Goal: Information Seeking & Learning: Learn about a topic

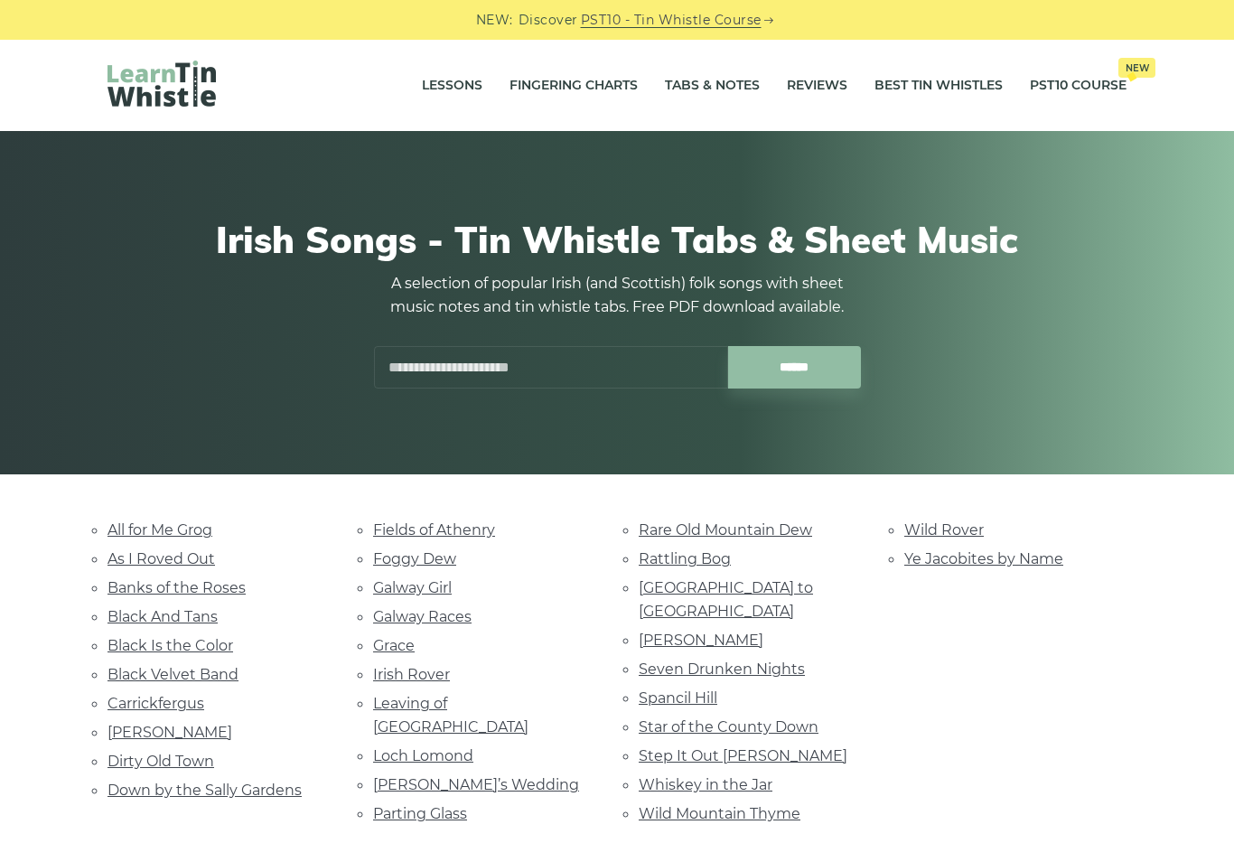
click at [429, 588] on link "Galway Girl" at bounding box center [412, 587] width 79 height 17
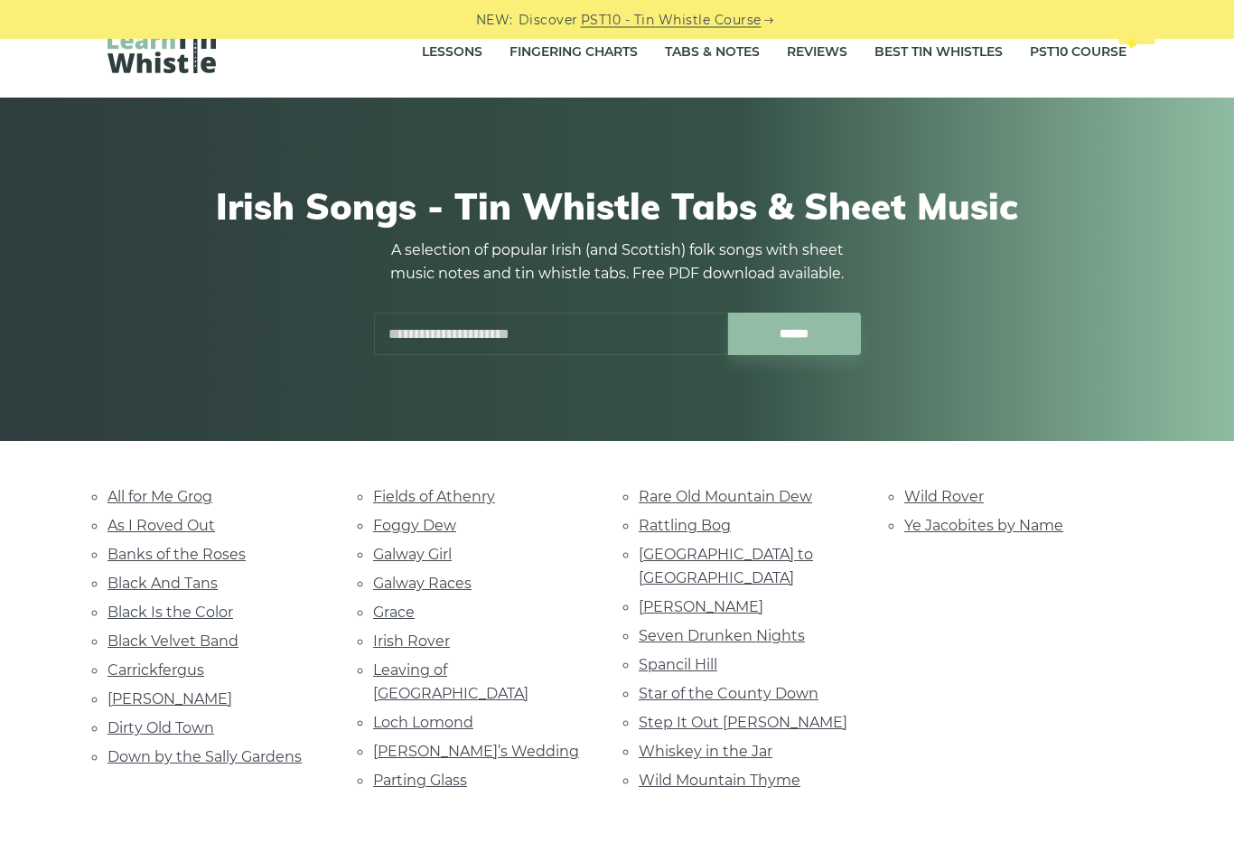
scroll to position [33, 0]
click at [221, 641] on link "Black Velvet Band" at bounding box center [172, 640] width 131 height 17
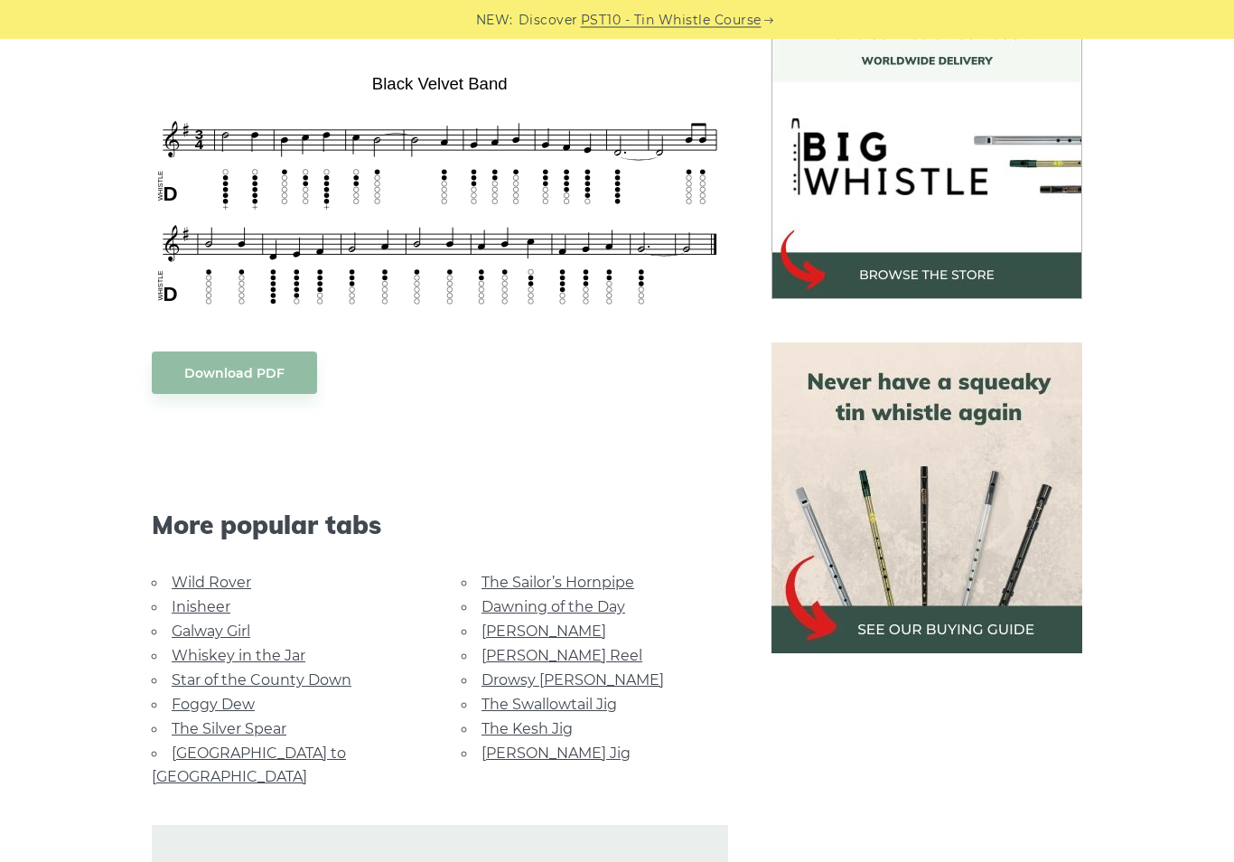
scroll to position [530, 0]
click at [207, 705] on link "Foggy Dew" at bounding box center [213, 703] width 83 height 17
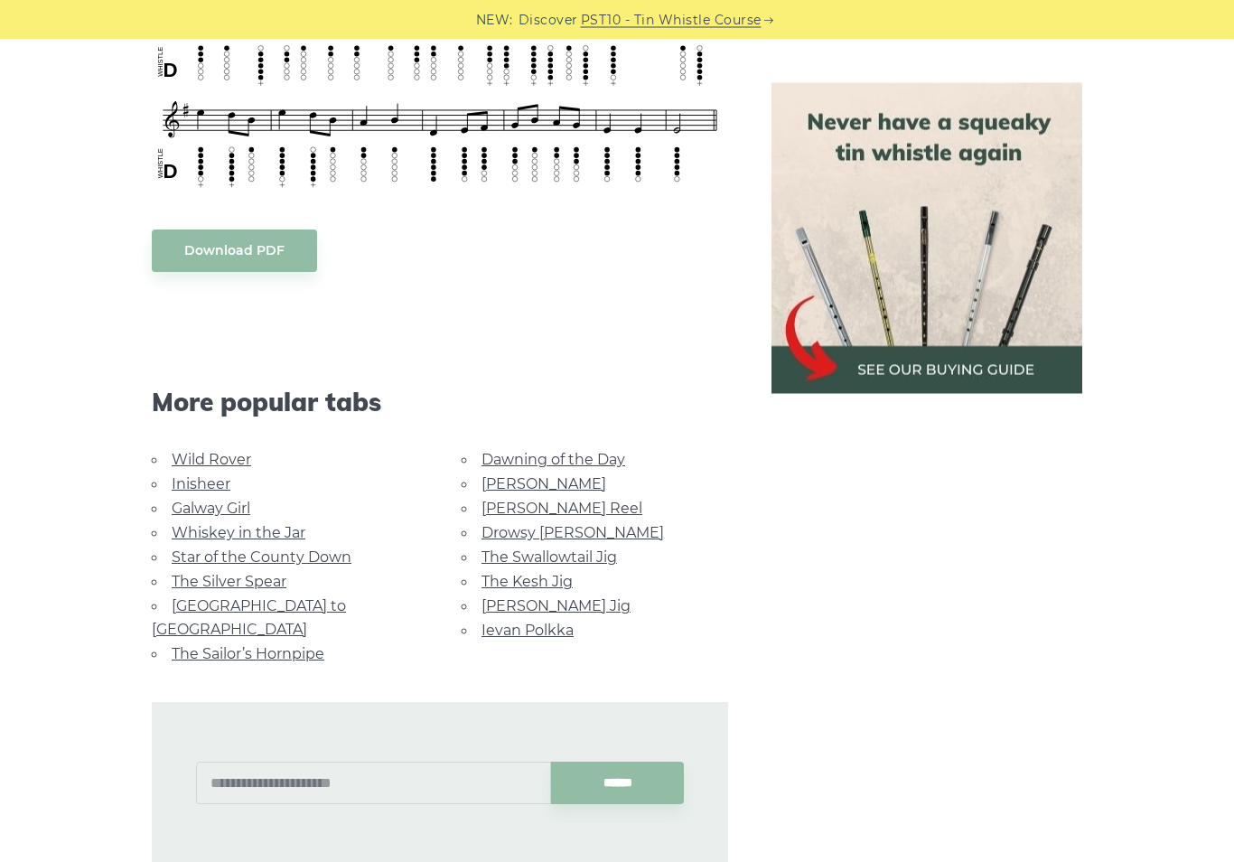
scroll to position [855, 0]
click at [316, 600] on link "[GEOGRAPHIC_DATA] to [GEOGRAPHIC_DATA]" at bounding box center [249, 617] width 194 height 41
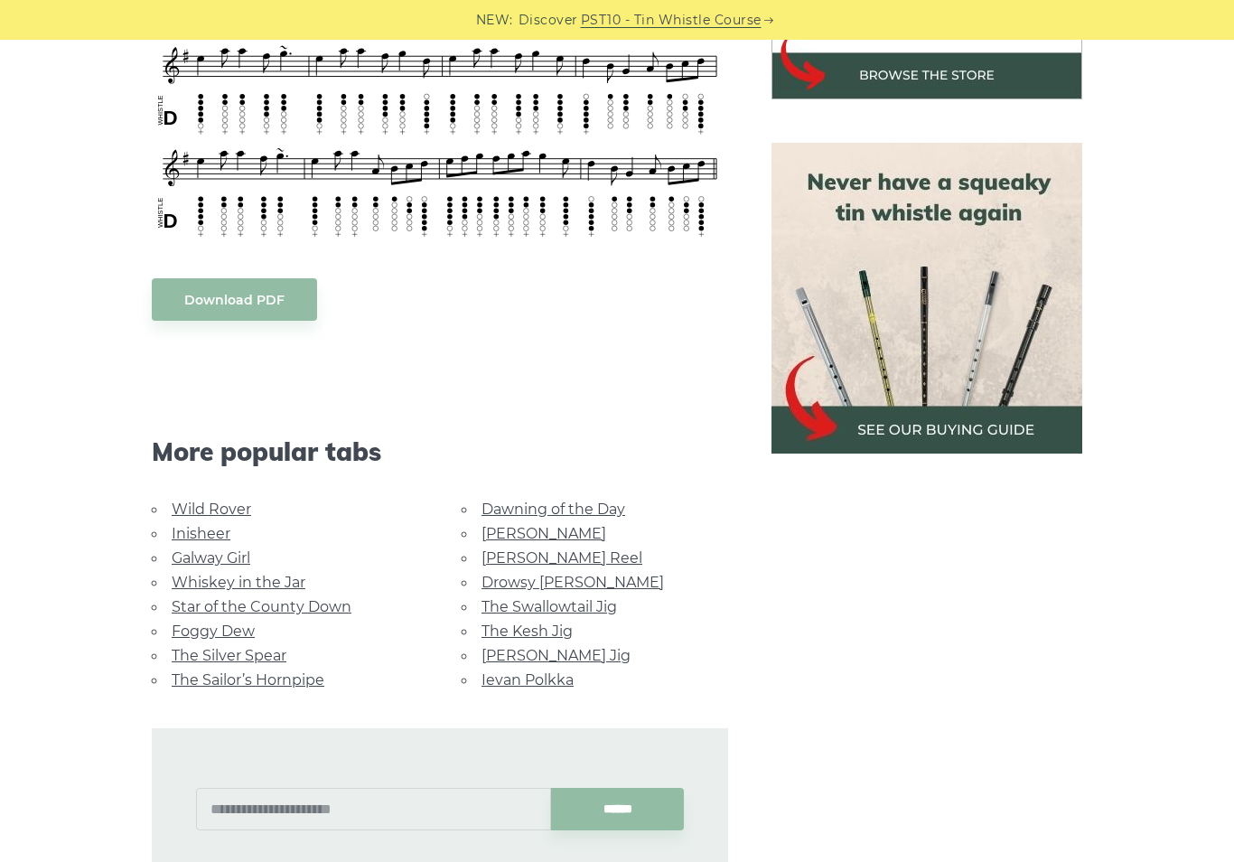
scroll to position [731, 0]
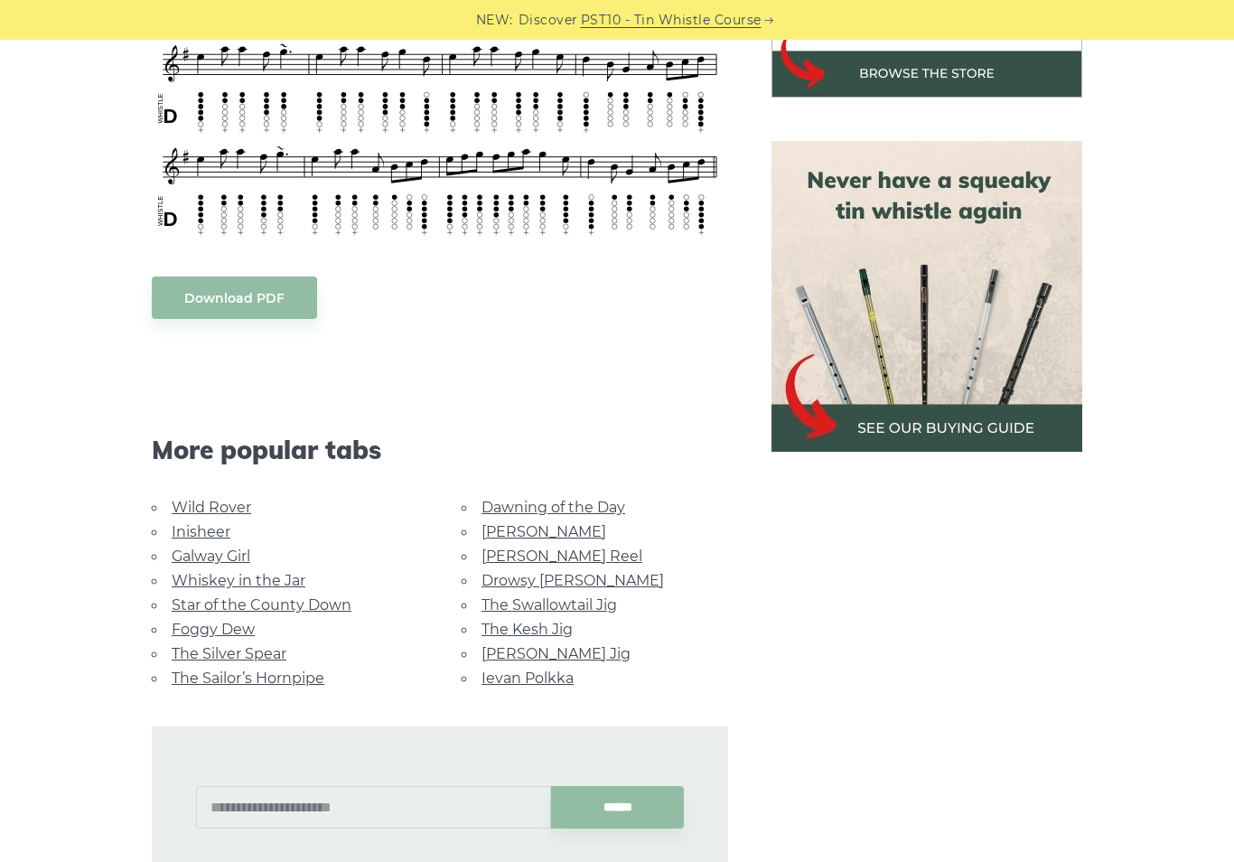
click at [241, 499] on link "Wild Rover" at bounding box center [211, 507] width 79 height 17
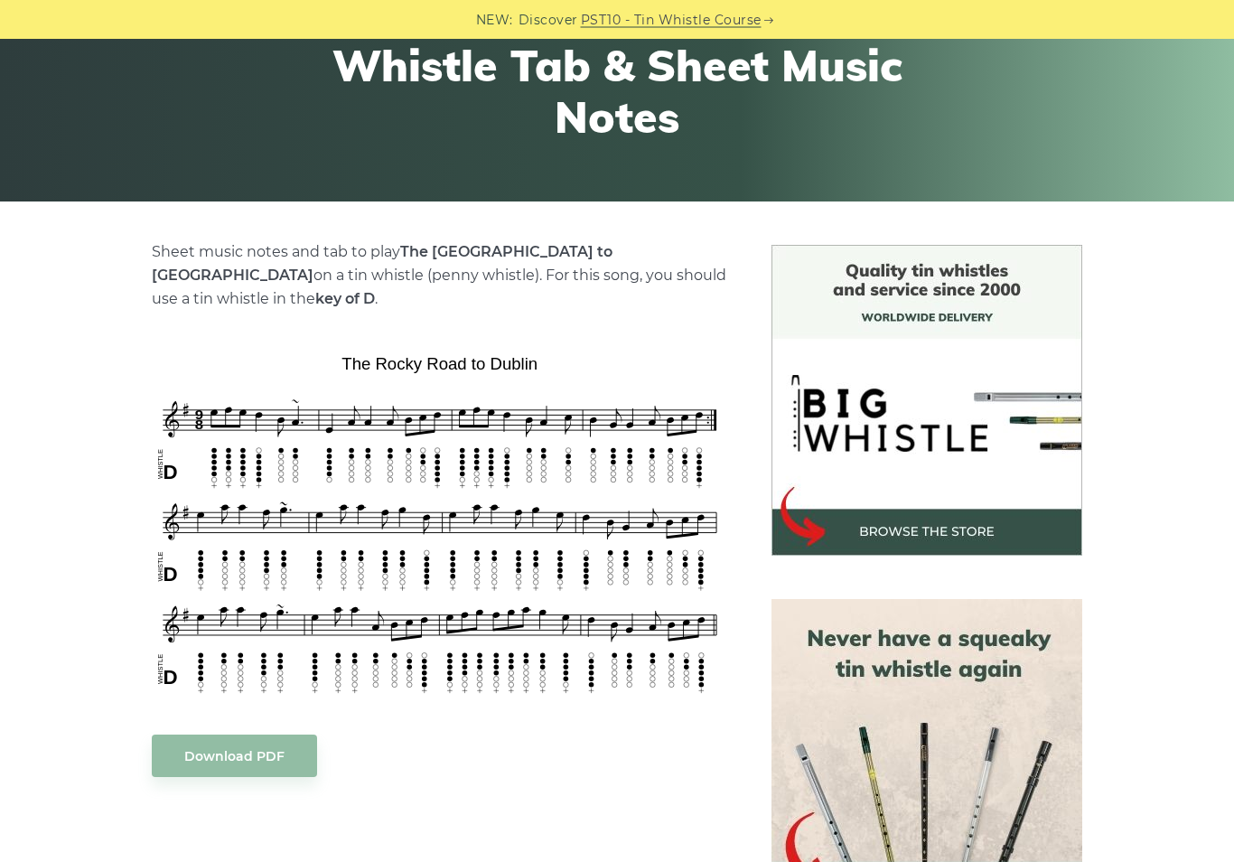
scroll to position [0, 0]
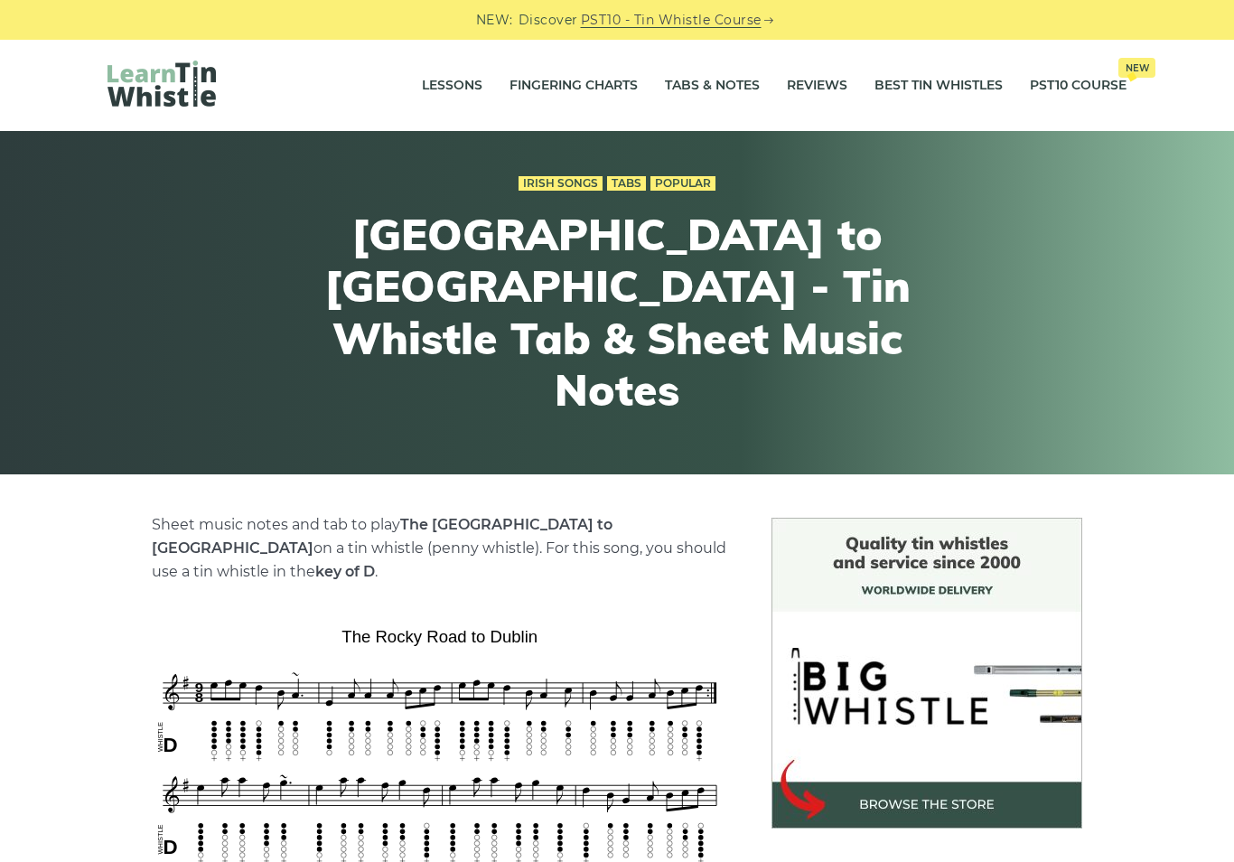
click at [171, 98] on img at bounding box center [161, 84] width 108 height 46
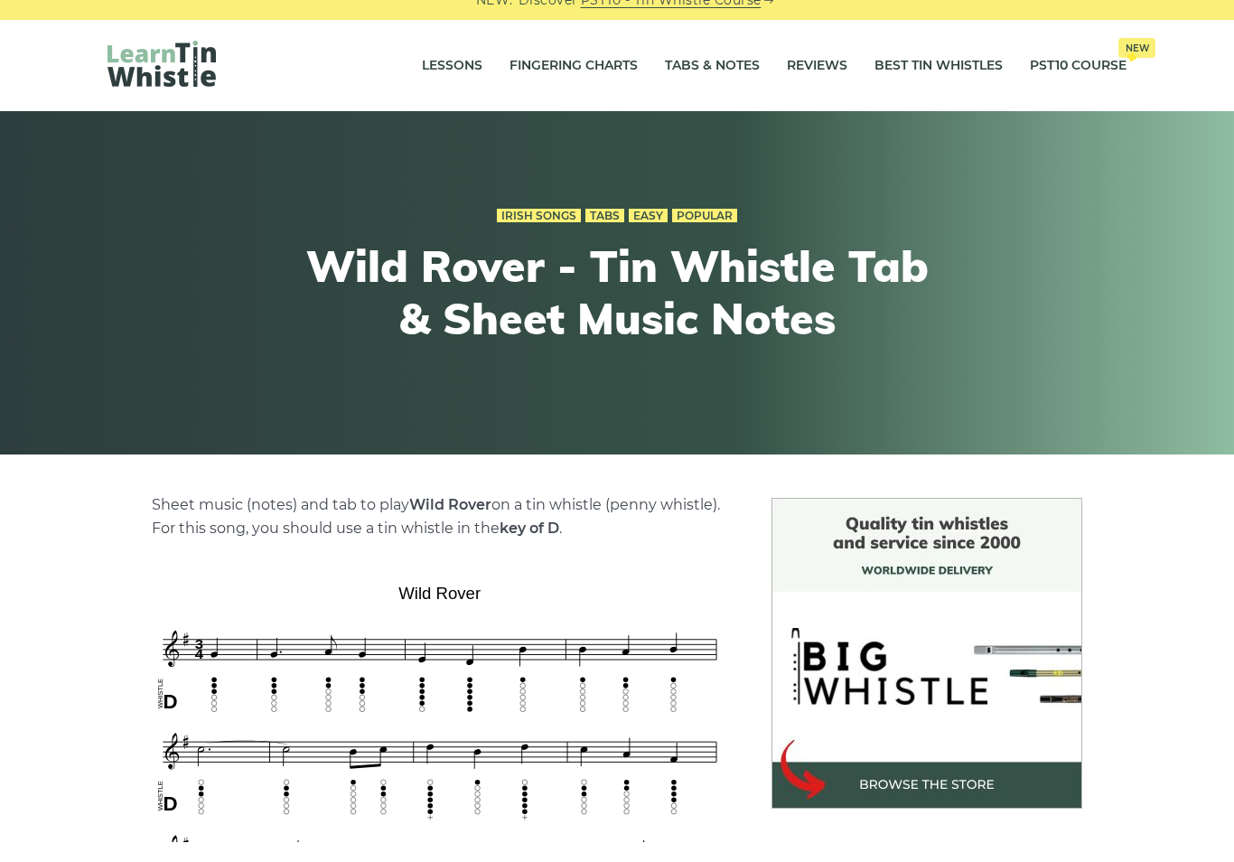
scroll to position [20, 0]
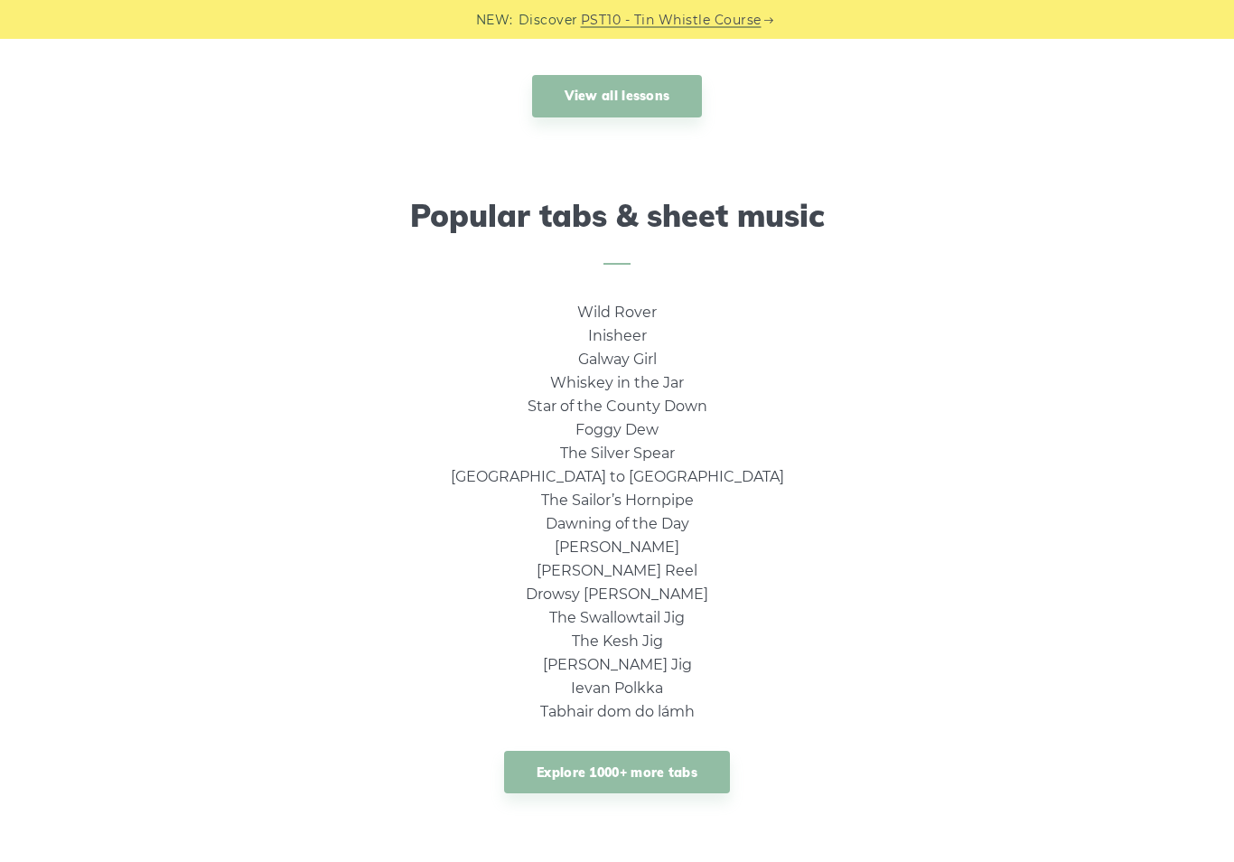
scroll to position [1056, 0]
click at [658, 380] on link "Whiskey in the Jar" at bounding box center [617, 382] width 134 height 17
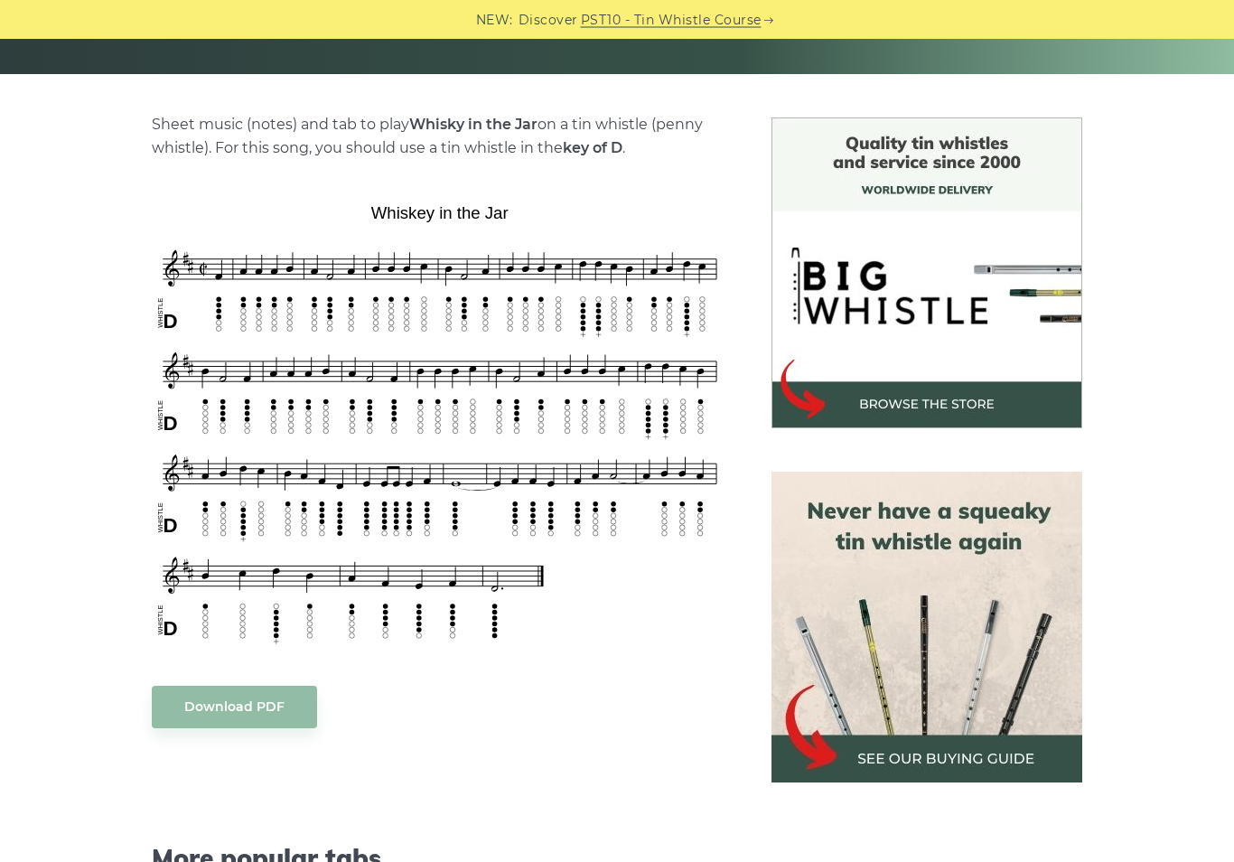
scroll to position [397, 0]
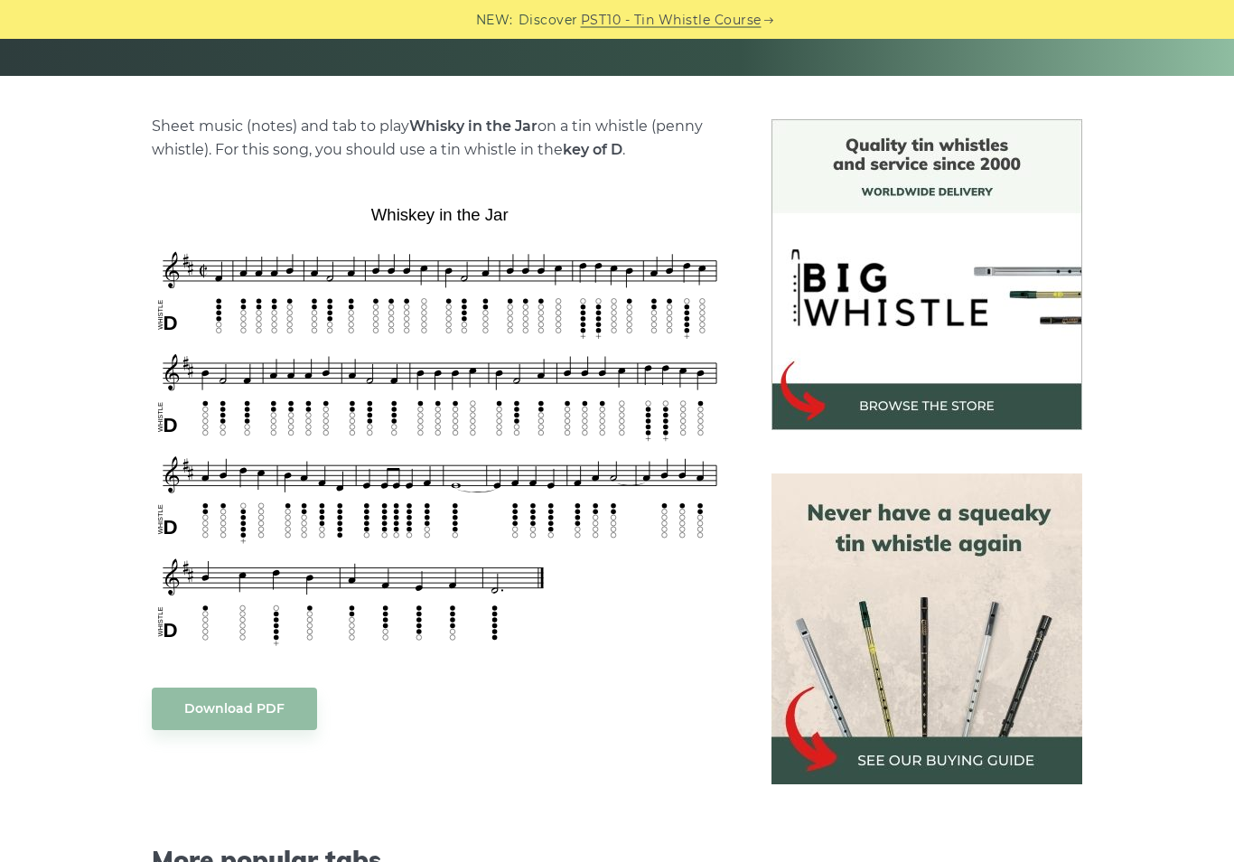
click at [399, 861] on div "More popular tabs" at bounding box center [440, 837] width 620 height 139
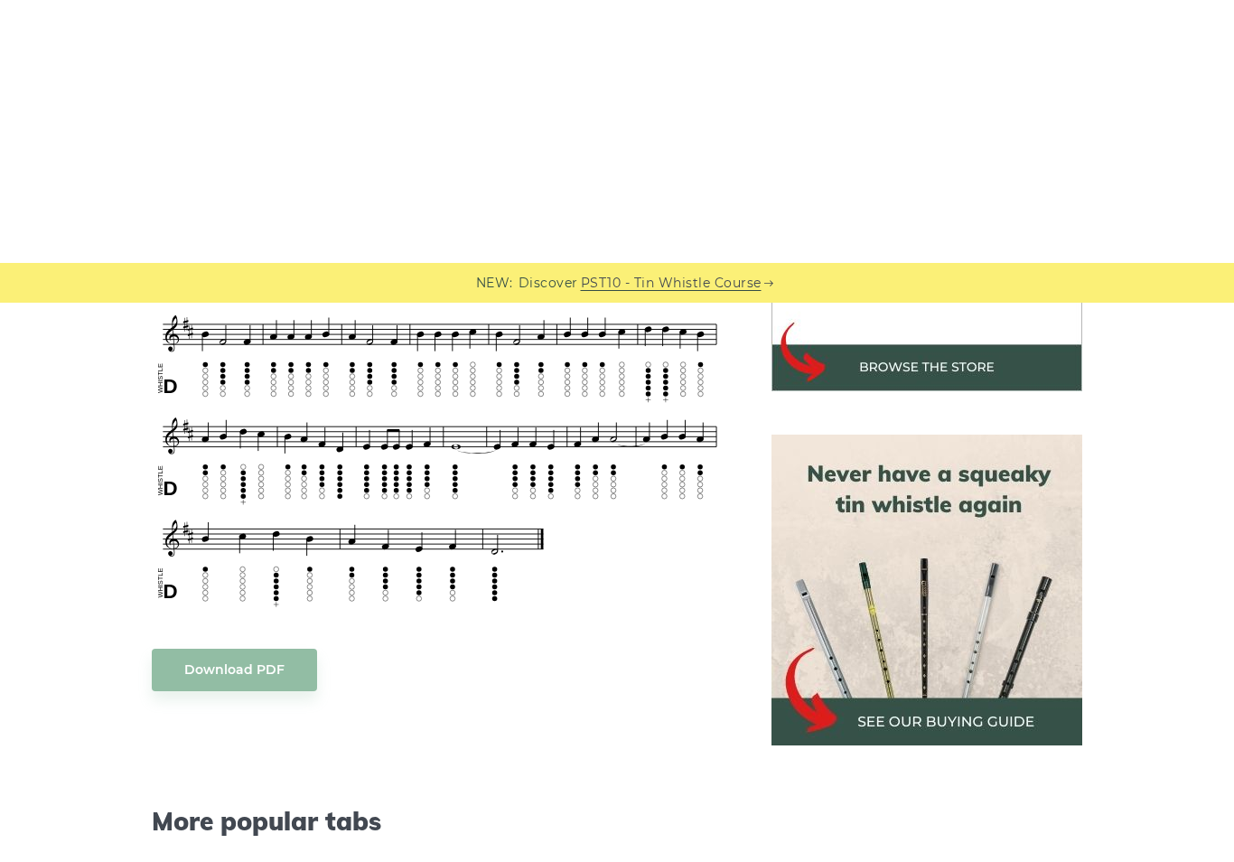
scroll to position [0, 0]
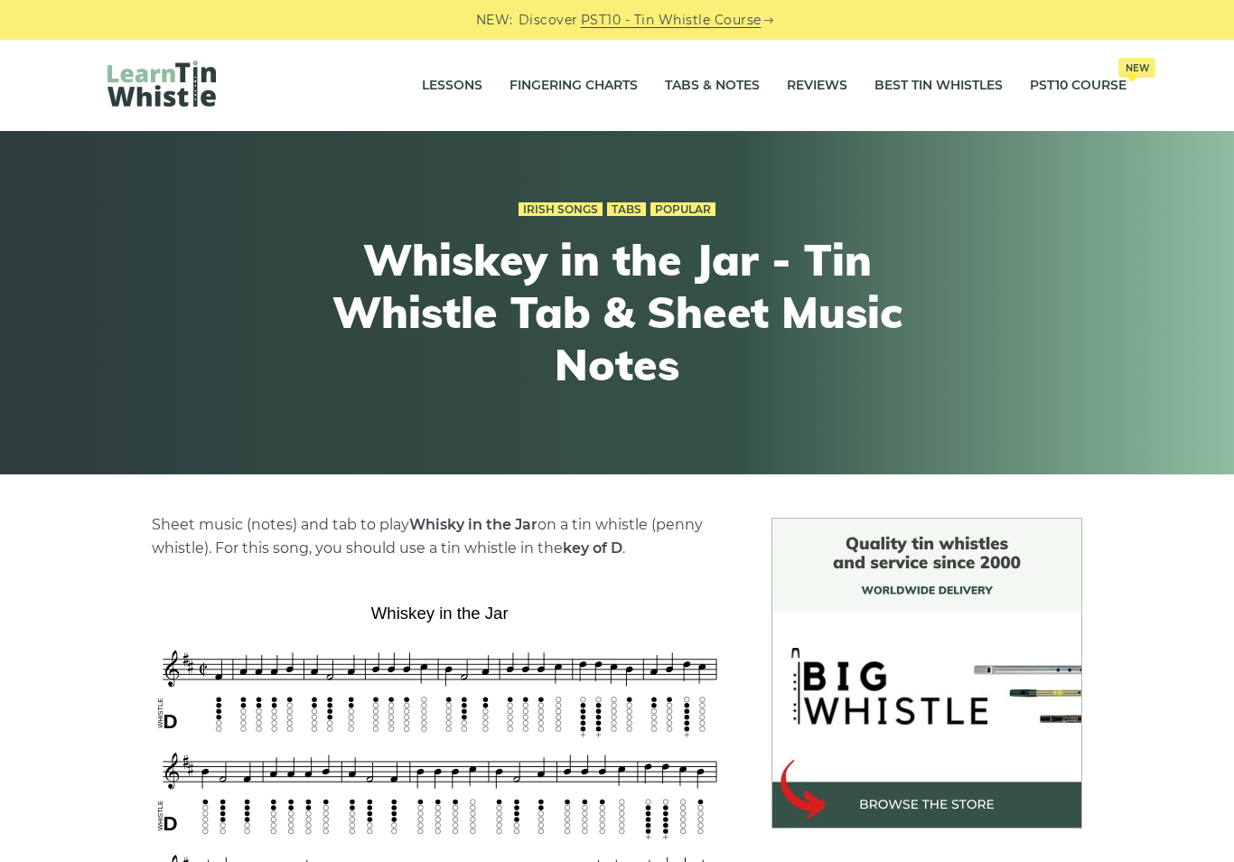
click at [715, 100] on link "Tabs & Notes" at bounding box center [712, 85] width 95 height 45
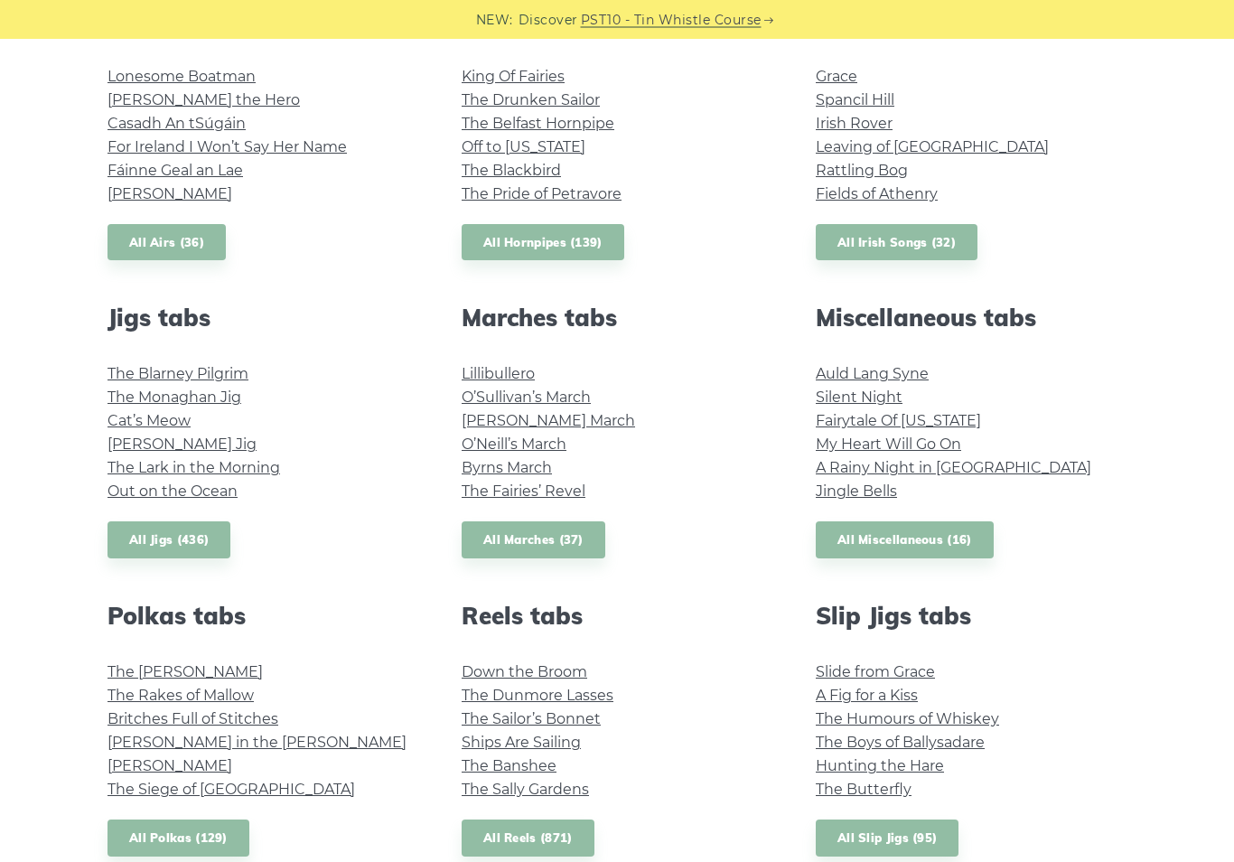
scroll to position [773, 0]
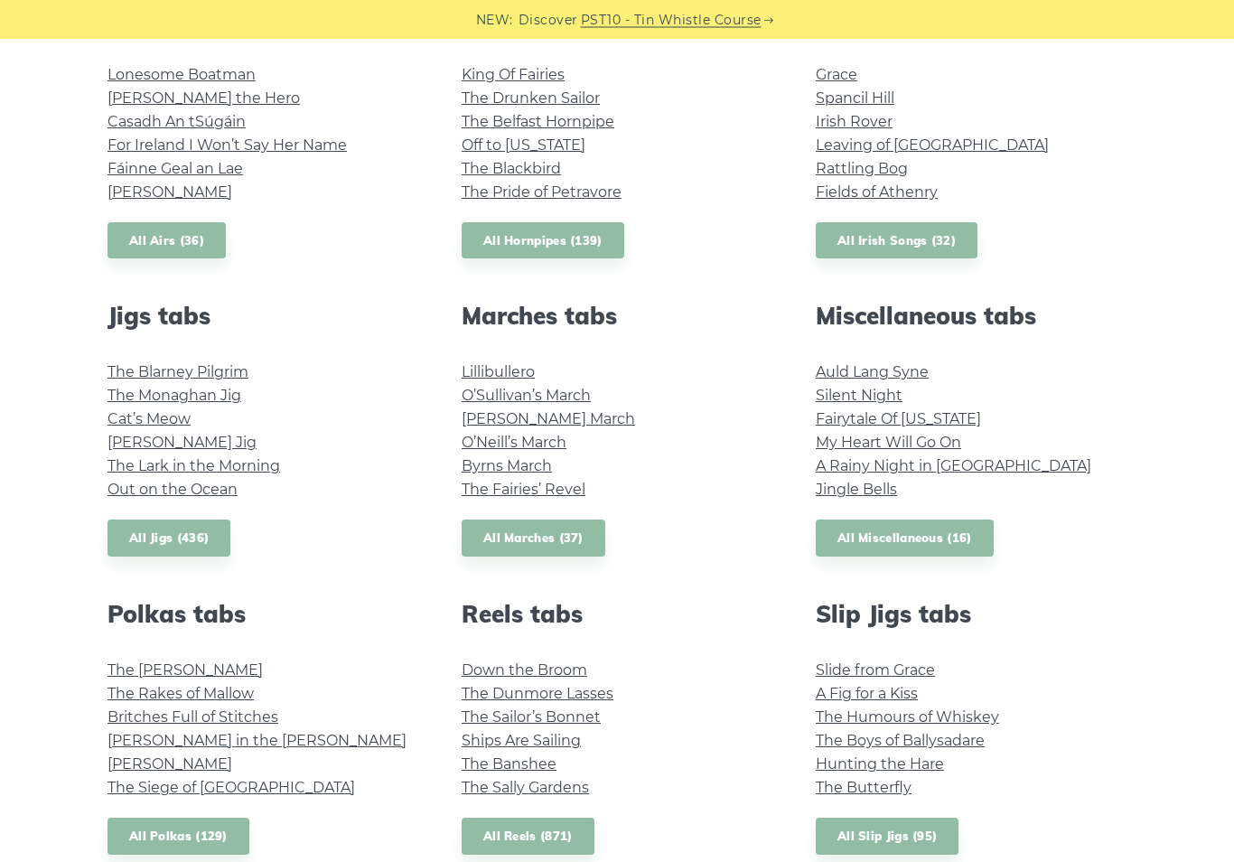
click at [957, 424] on link "Fairytale Of New York" at bounding box center [898, 419] width 165 height 17
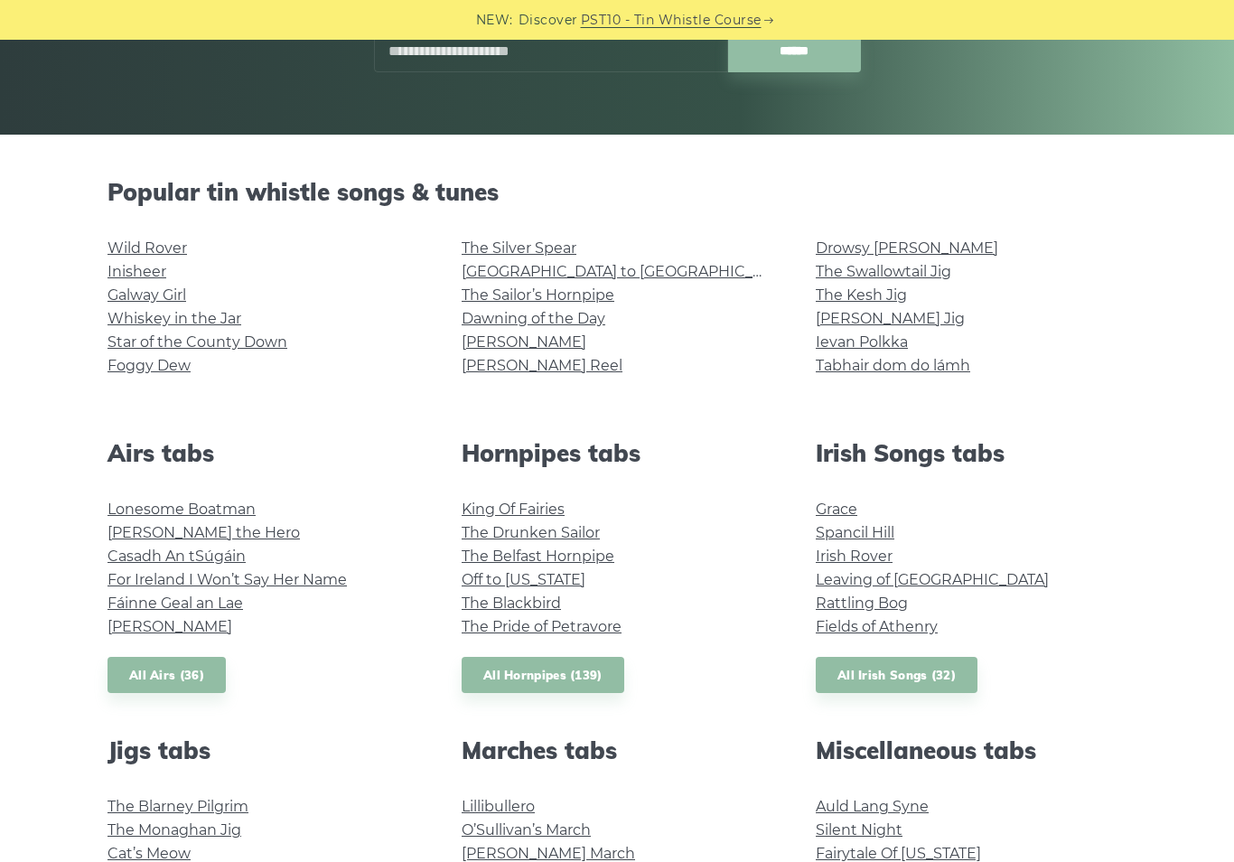
scroll to position [342, 0]
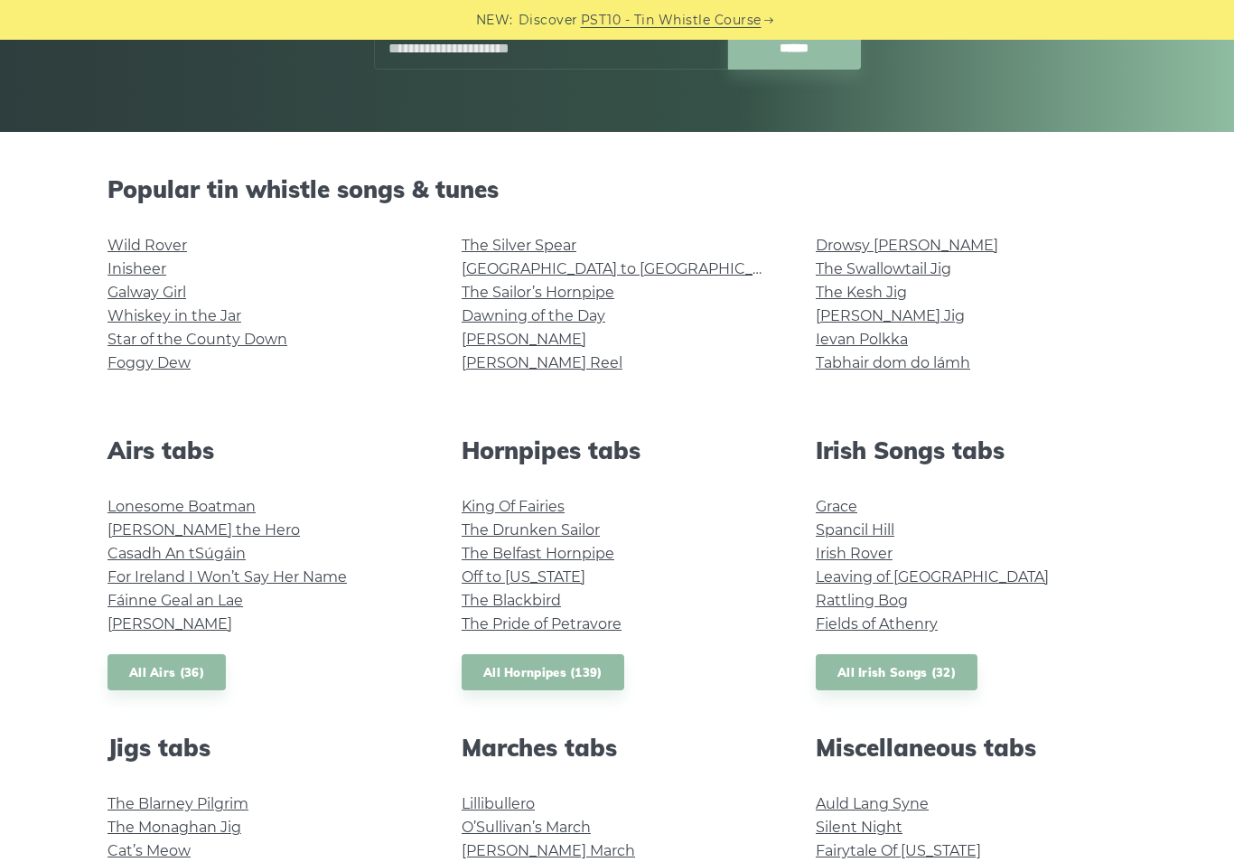
click at [159, 368] on link "Foggy Dew" at bounding box center [148, 362] width 83 height 17
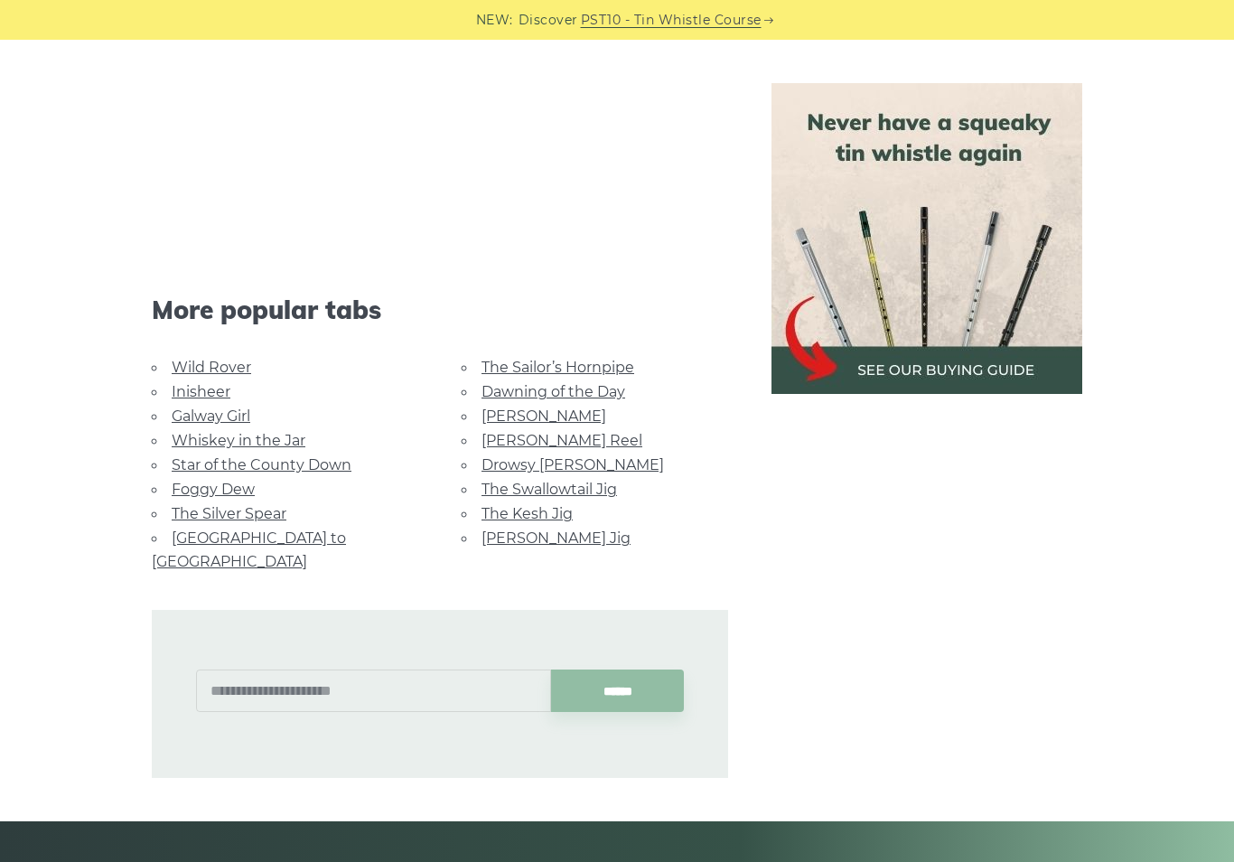
scroll to position [3348, 0]
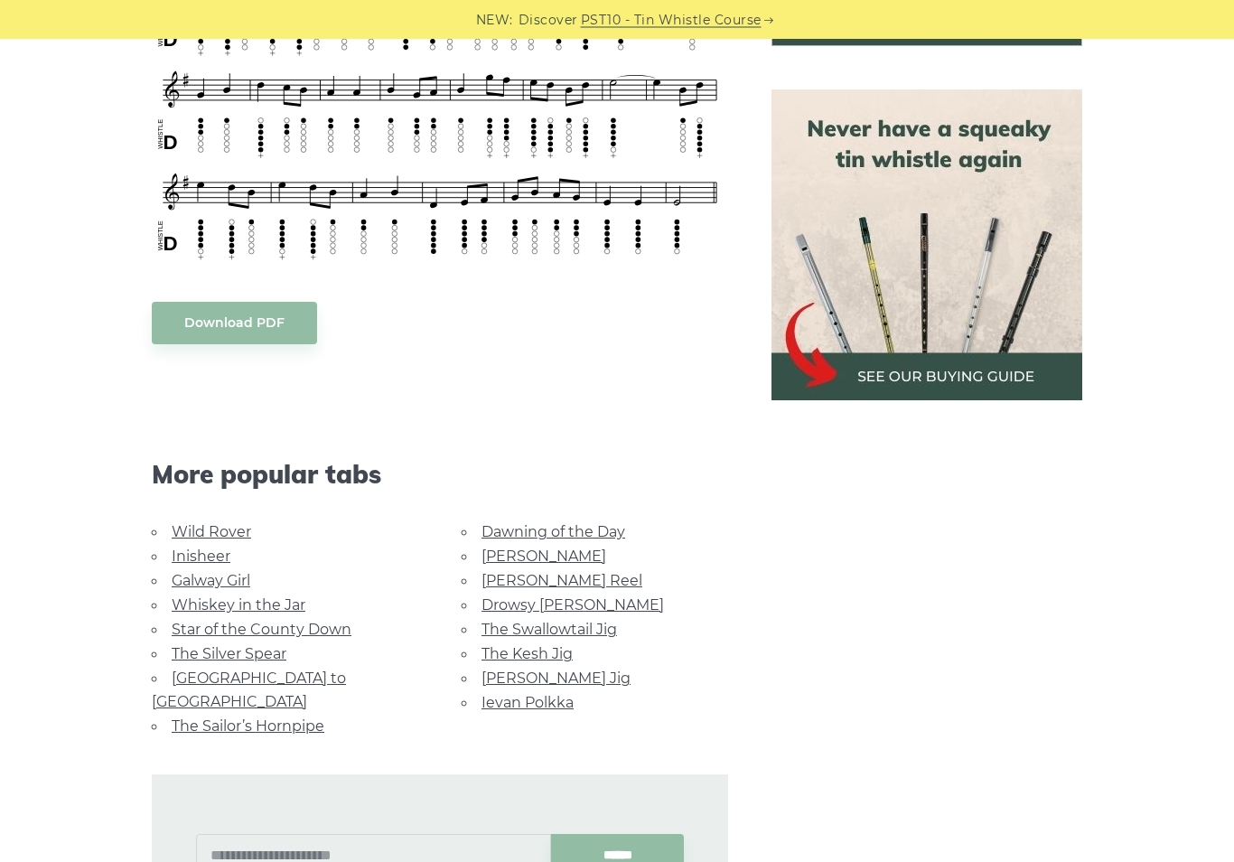
scroll to position [782, 0]
click at [541, 647] on link "The Kesh Jig" at bounding box center [526, 653] width 91 height 17
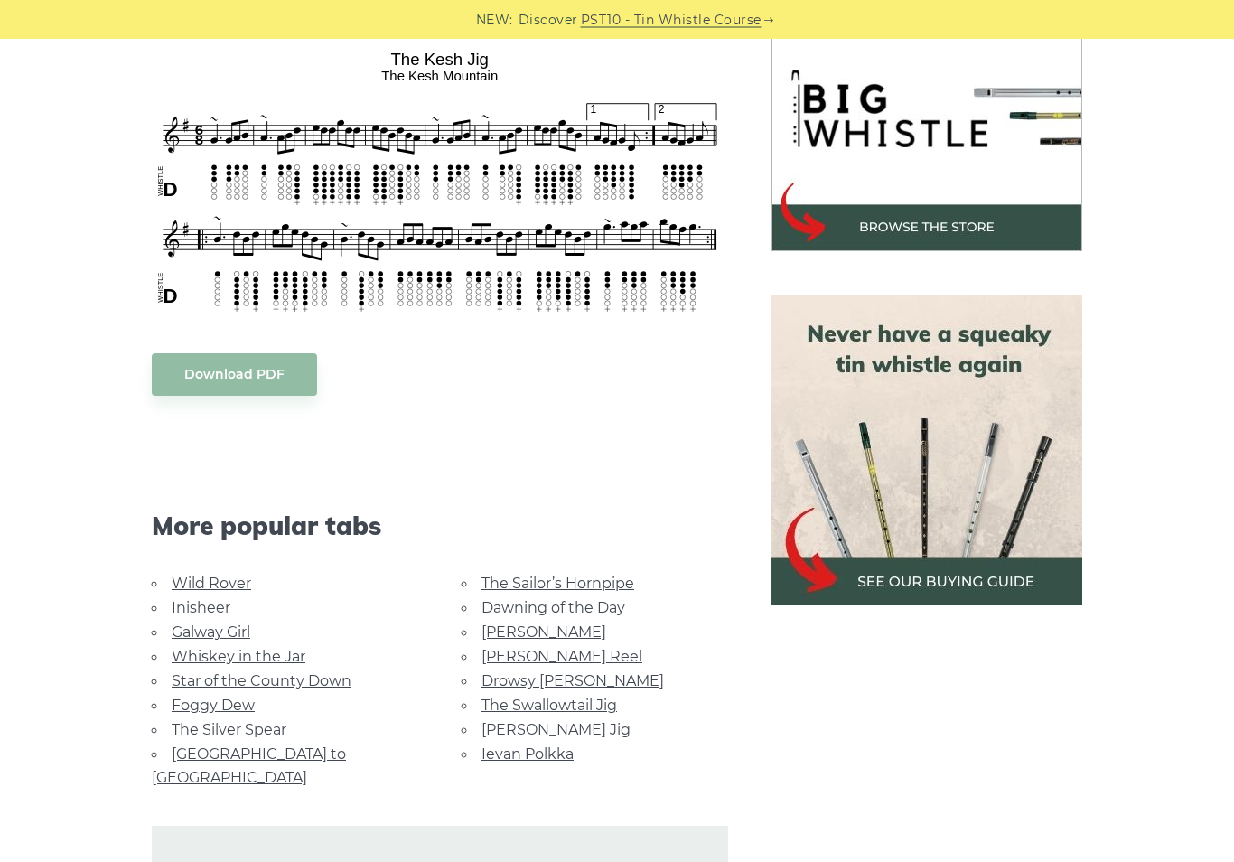
scroll to position [577, 0]
